Goal: Information Seeking & Learning: Learn about a topic

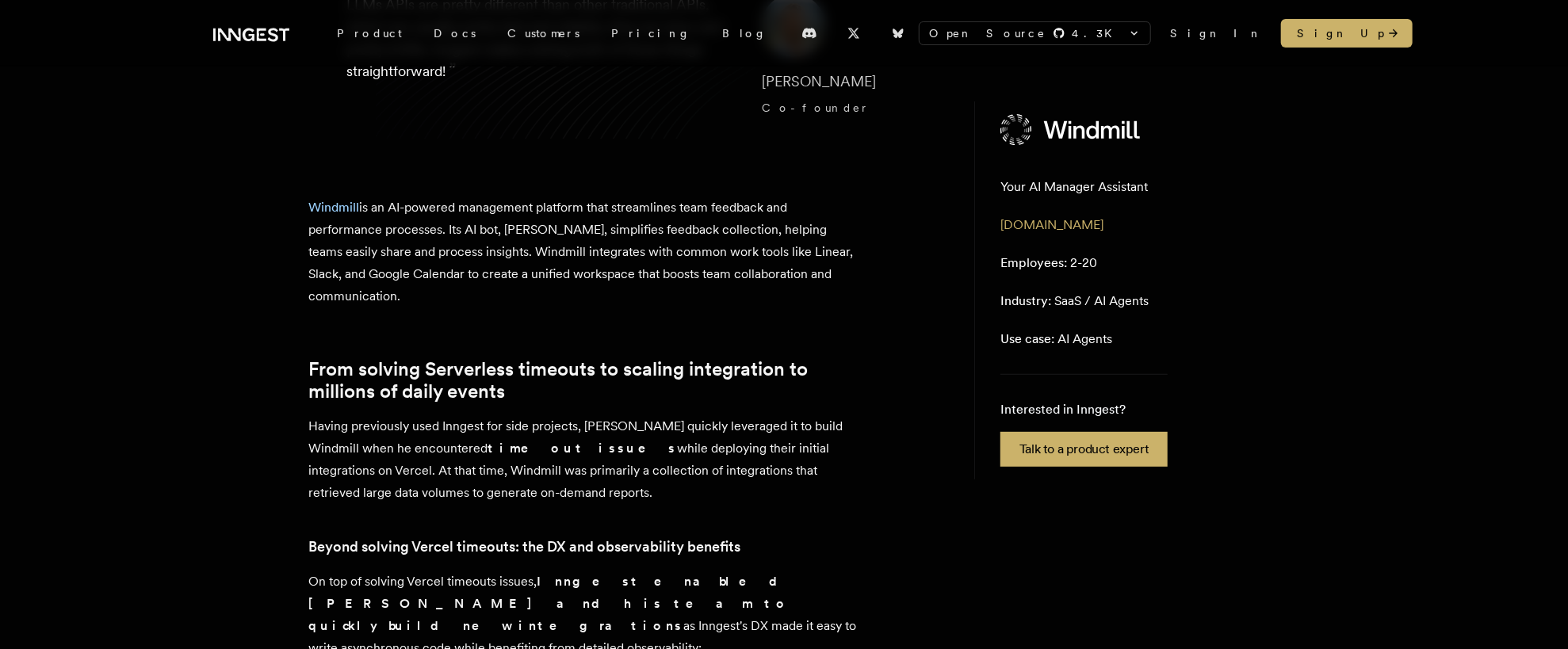
scroll to position [317, 0]
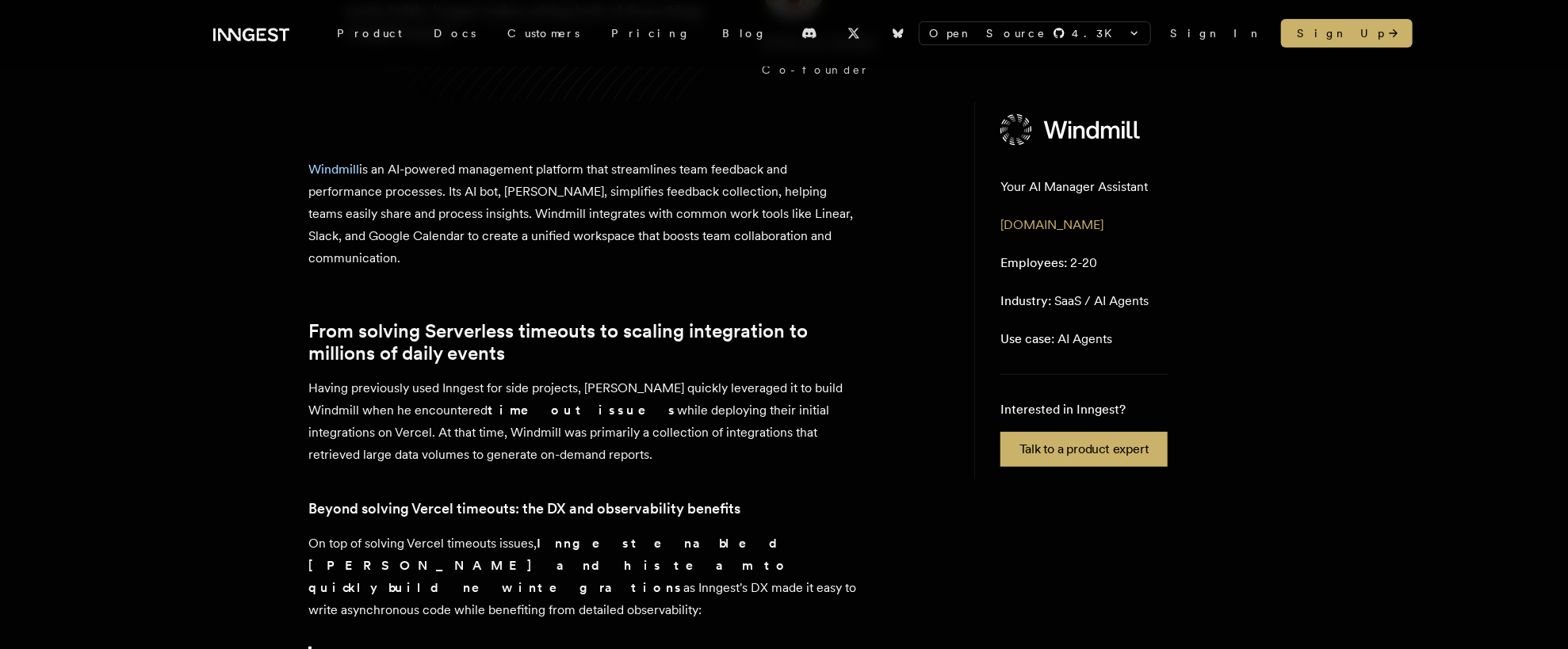
click at [639, 385] on p "Having previously used Inngest for side projects, Max Shaw quickly leveraged it…" at bounding box center [585, 422] width 554 height 88
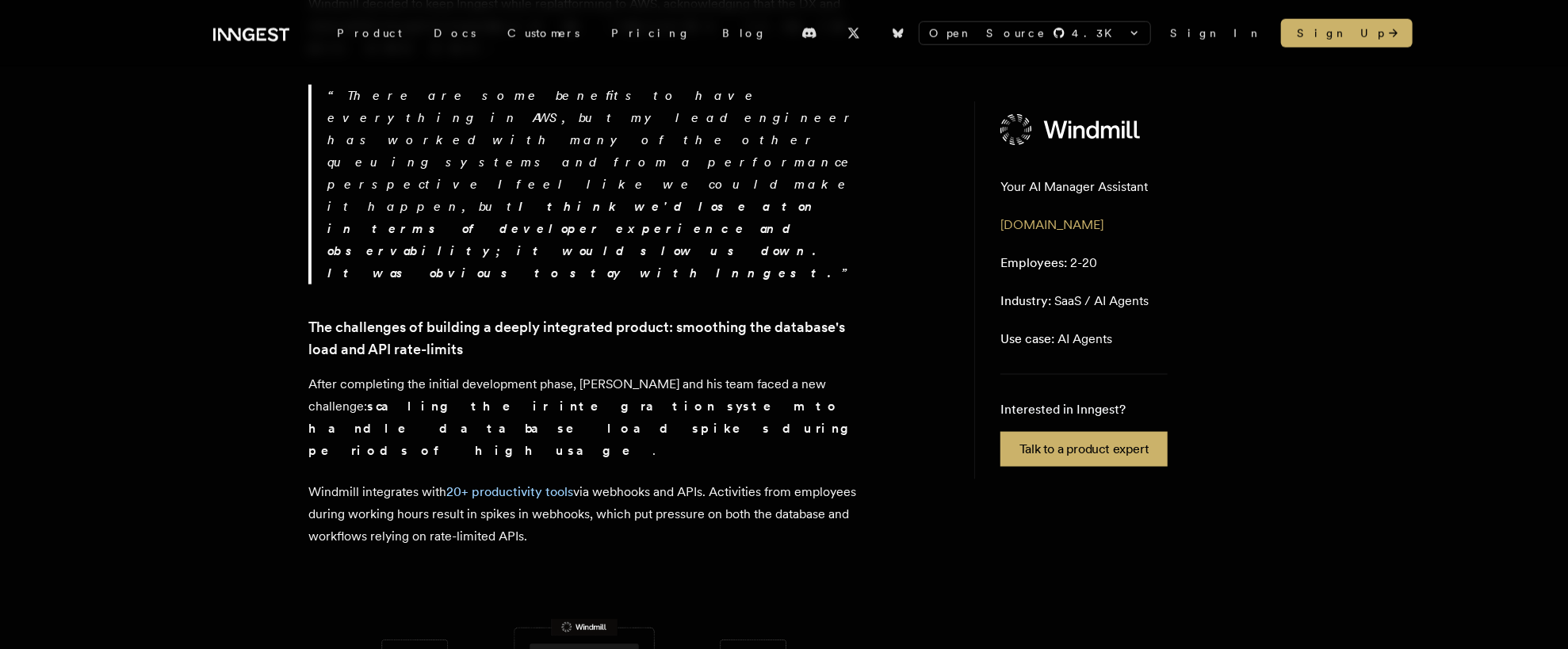
scroll to position [1141, 0]
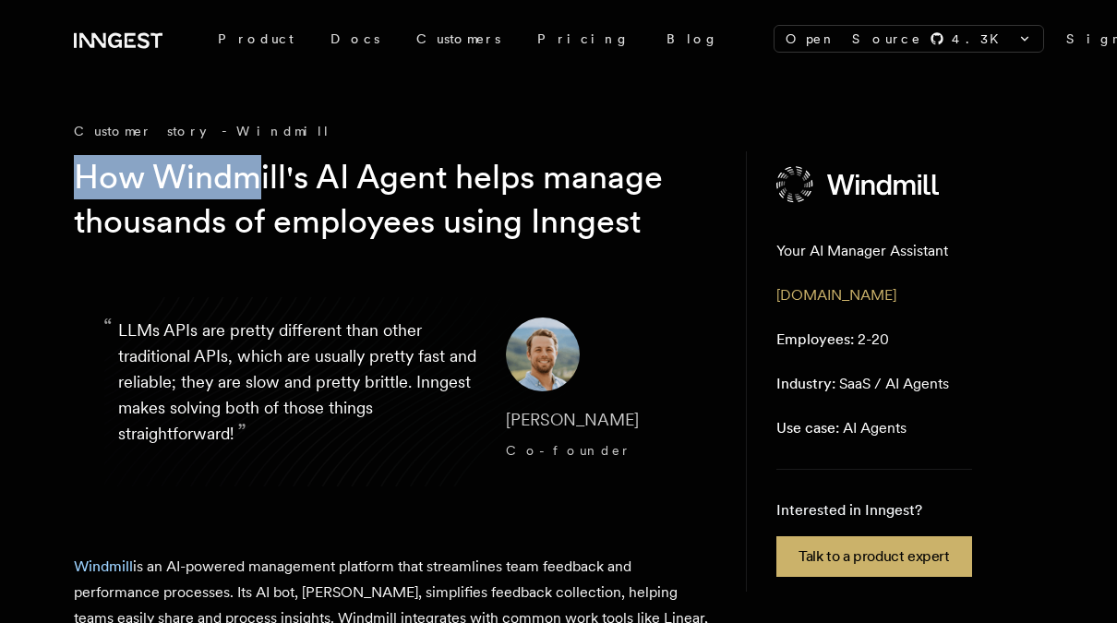
drag, startPoint x: 77, startPoint y: 163, endPoint x: 210, endPoint y: 186, distance: 134.8
click at [210, 186] on h1 "How Windmill's AI Agent helps manage thousands of employees using Inngest" at bounding box center [380, 199] width 613 height 89
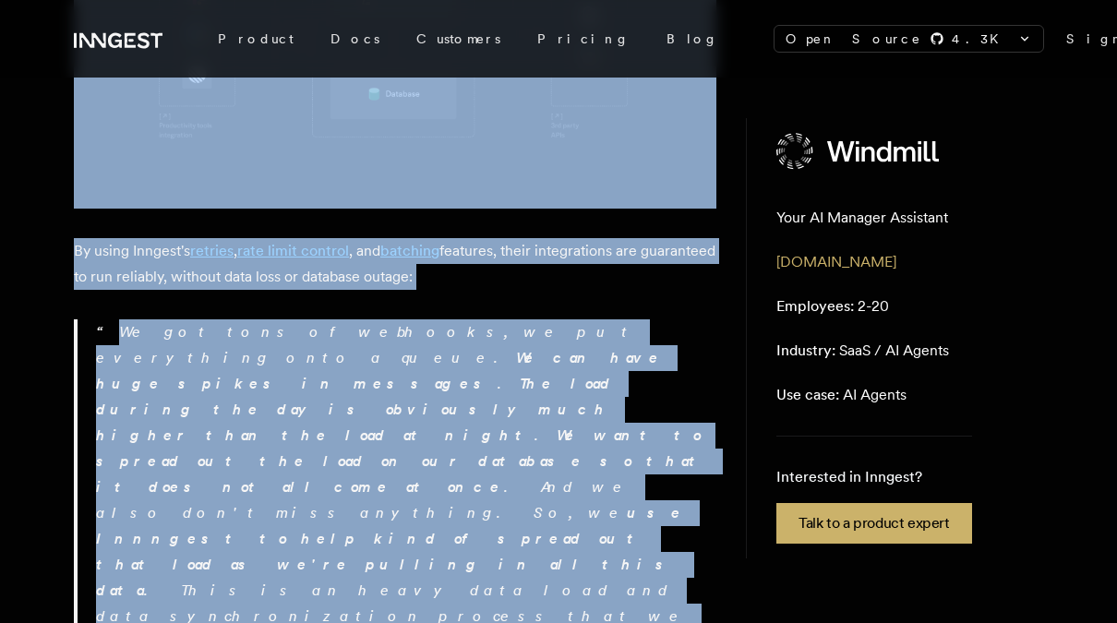
scroll to position [2216, 0]
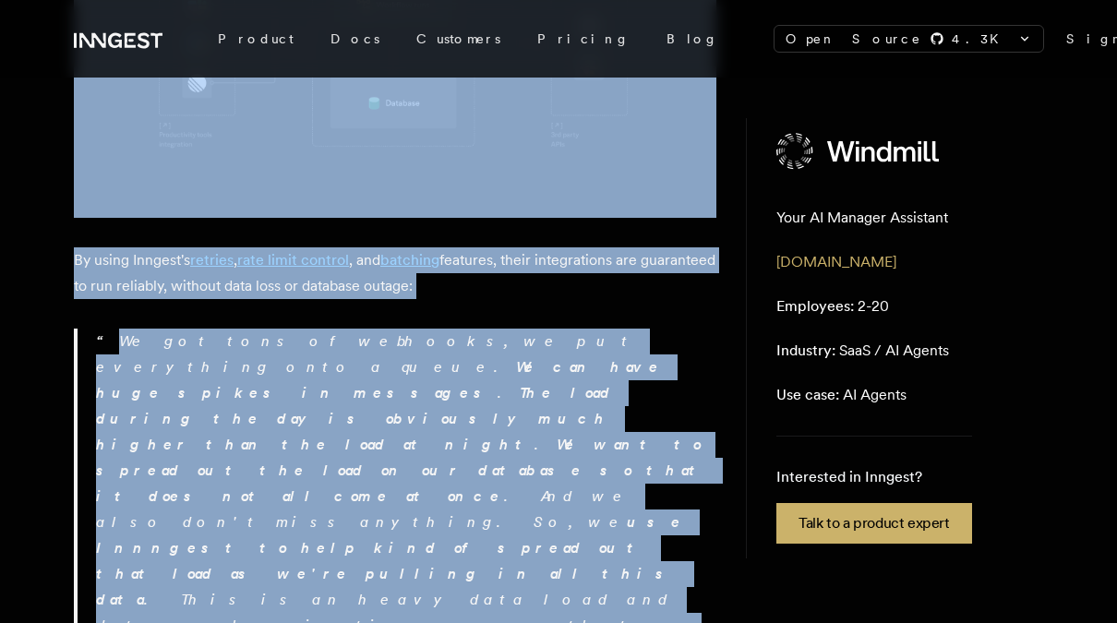
drag, startPoint x: 210, startPoint y: 186, endPoint x: 376, endPoint y: 461, distance: 321.5
copy article "Loremips dolor - Sitametc Adi Elitsedd'e TE Incid utlab etdolo magnaaliq en adm…"
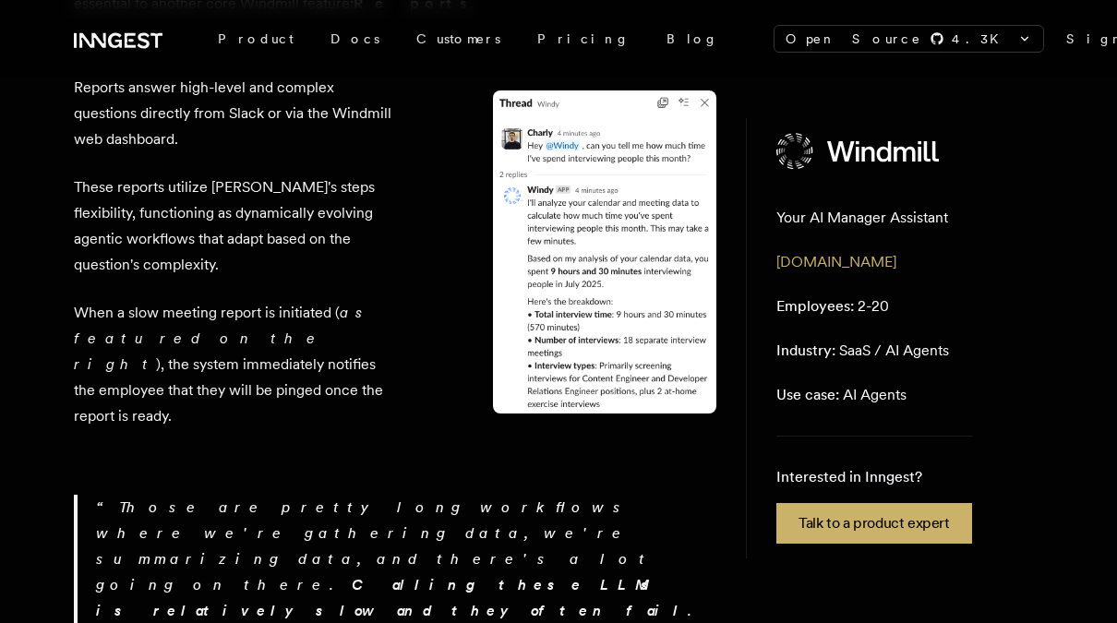
scroll to position [4433, 0]
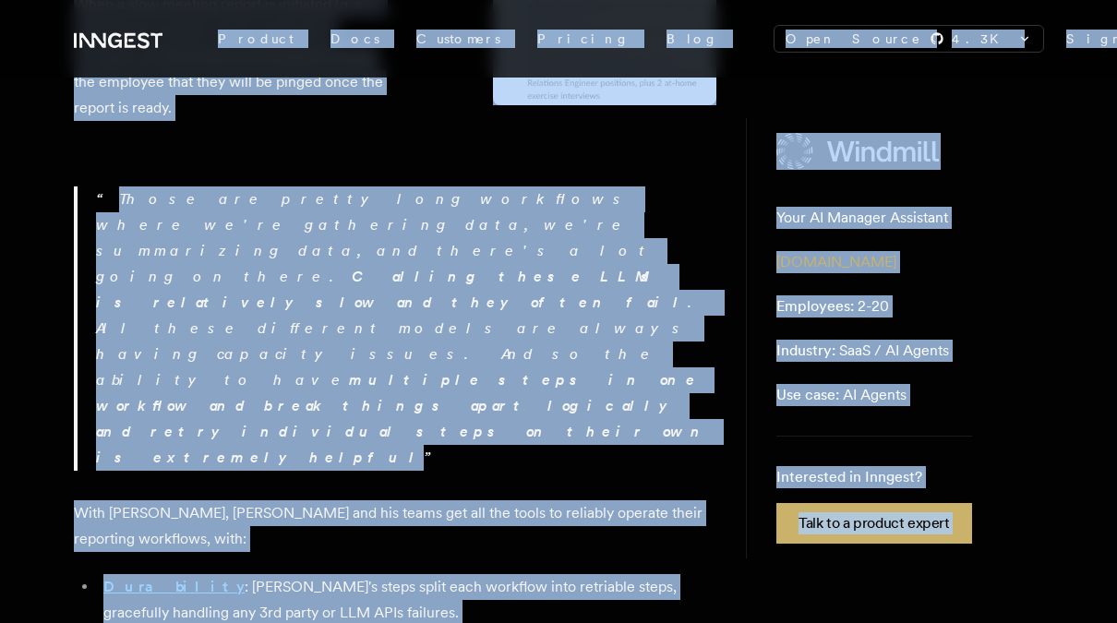
copy div "Loremip Dolorsi Ametcons Adipi elits doeiusmo, temp incidid, utl etdo Mag Aliqu…"
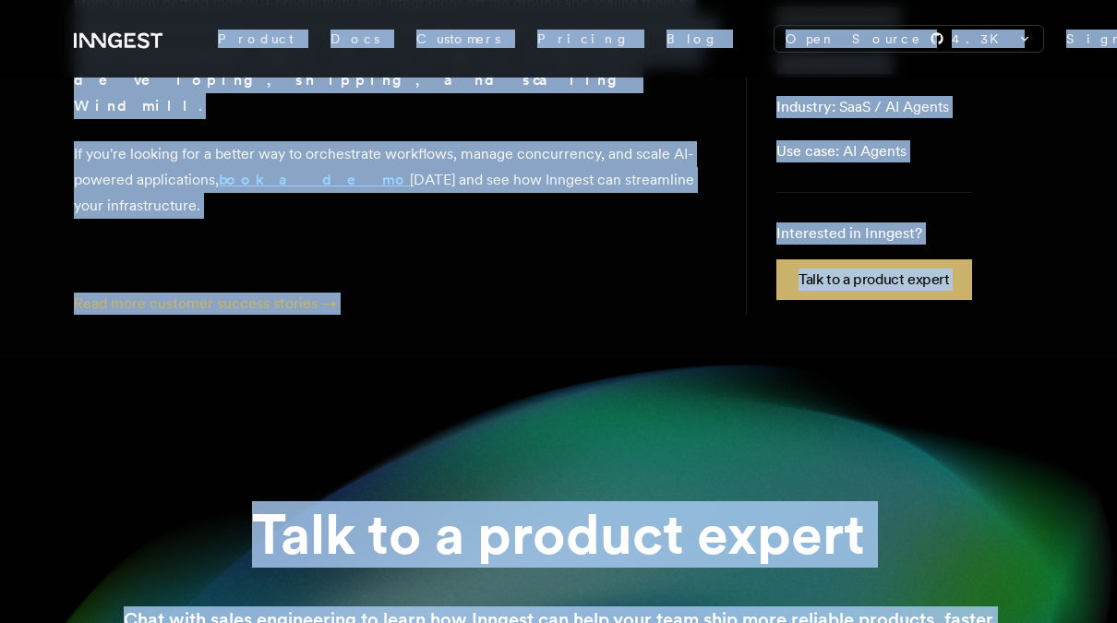
scroll to position [5818, 0]
